Goal: Register for event/course

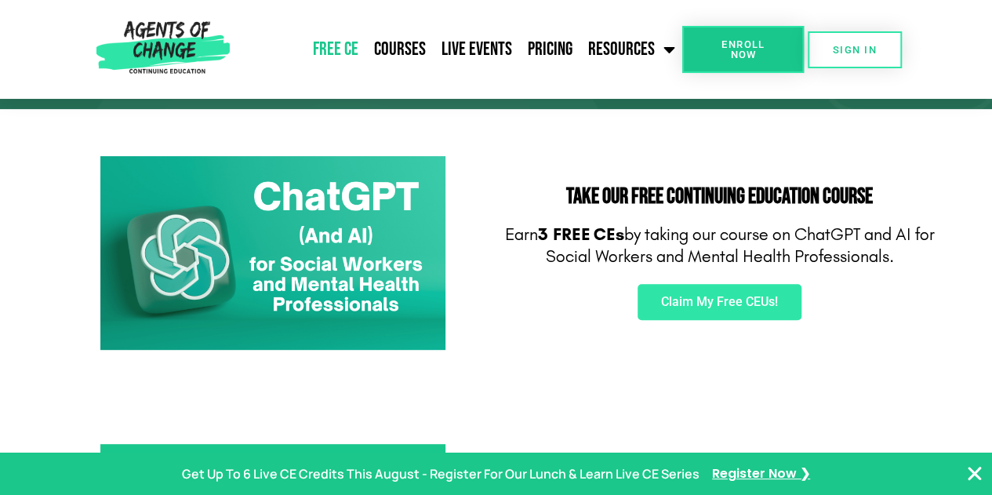
scroll to position [225, 0]
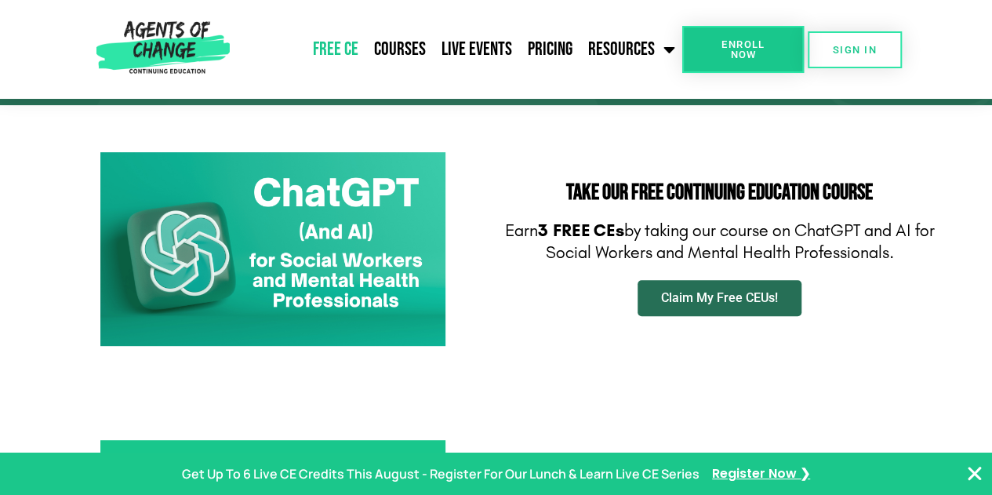
click at [734, 292] on span "Claim My Free CEUs!" at bounding box center [719, 298] width 117 height 13
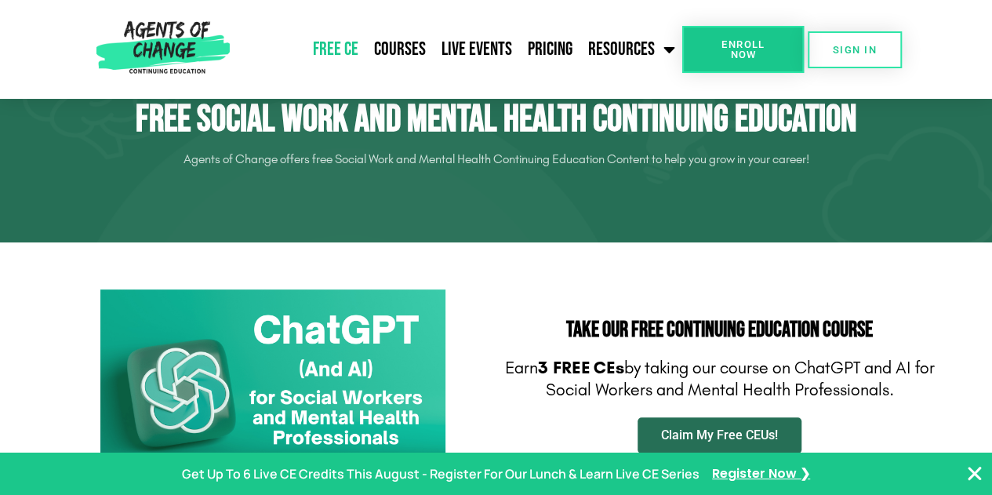
scroll to position [87, 0]
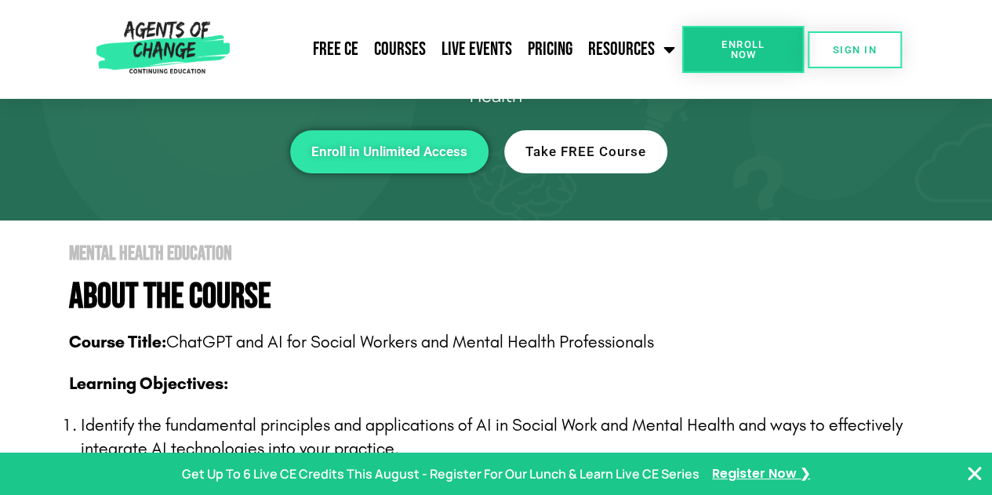
scroll to position [166, 0]
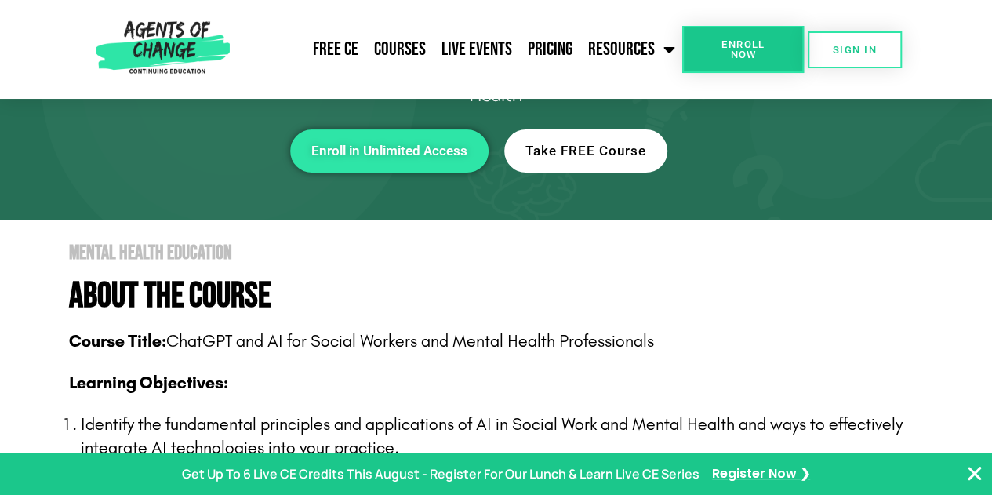
click at [616, 150] on span "Take FREE Course" at bounding box center [585, 150] width 121 height 13
